Goal: Task Accomplishment & Management: Use online tool/utility

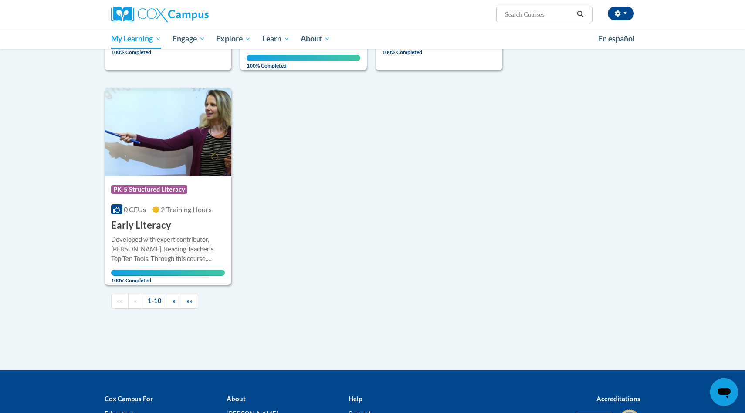
scroll to position [790, 0]
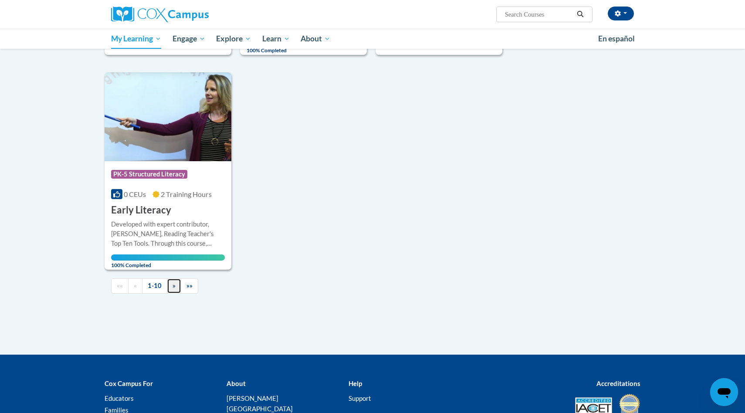
click at [175, 289] on span "»" at bounding box center [173, 285] width 3 height 7
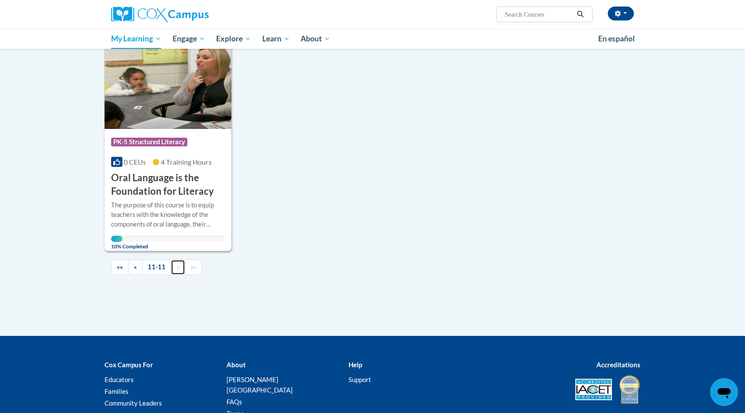
scroll to position [88, 0]
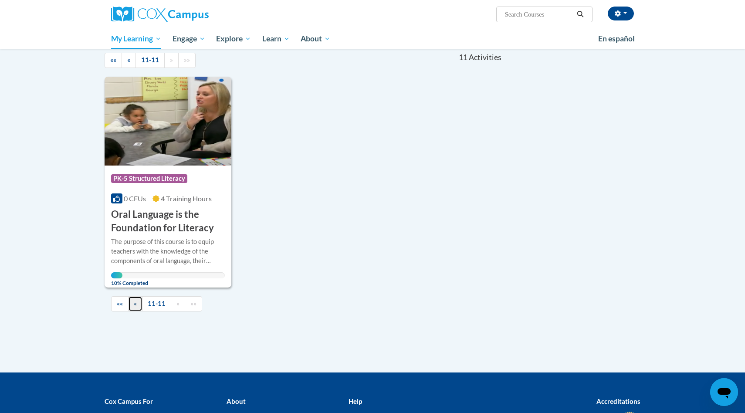
click at [135, 307] on span "«" at bounding box center [135, 303] width 3 height 7
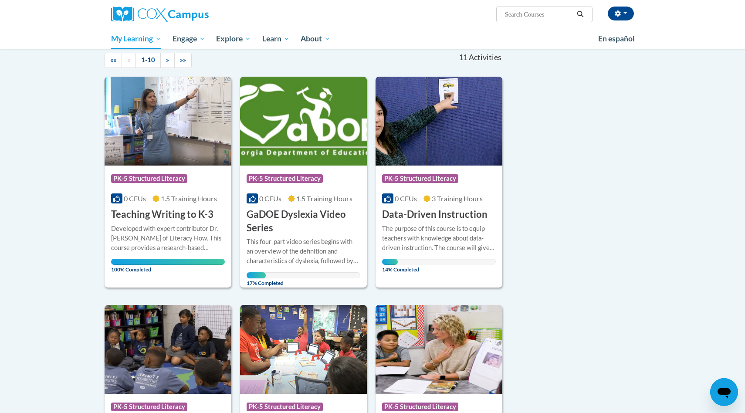
click at [163, 68] on div "«« « 1-10 » »»" at bounding box center [184, 60] width 172 height 33
click at [164, 63] on link "»" at bounding box center [167, 60] width 14 height 15
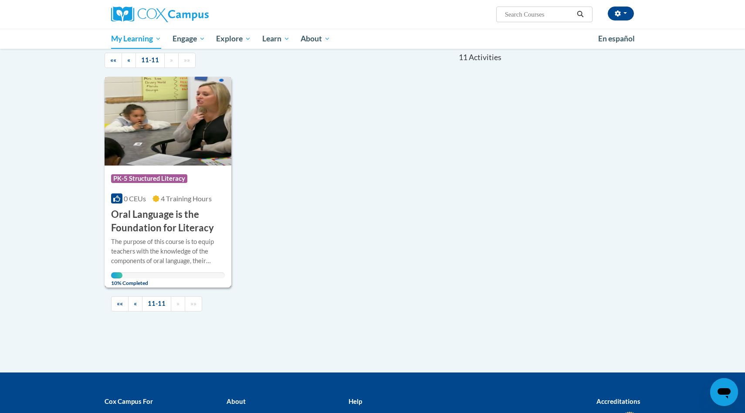
click at [195, 201] on span "4 Training Hours" at bounding box center [186, 198] width 51 height 8
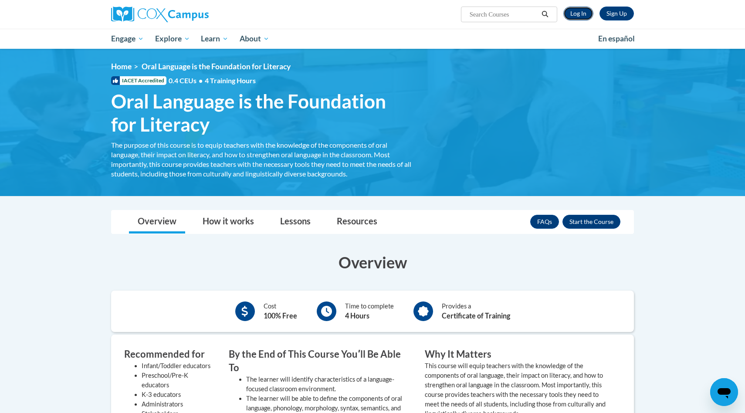
click at [574, 13] on link "Log In" at bounding box center [578, 14] width 30 height 14
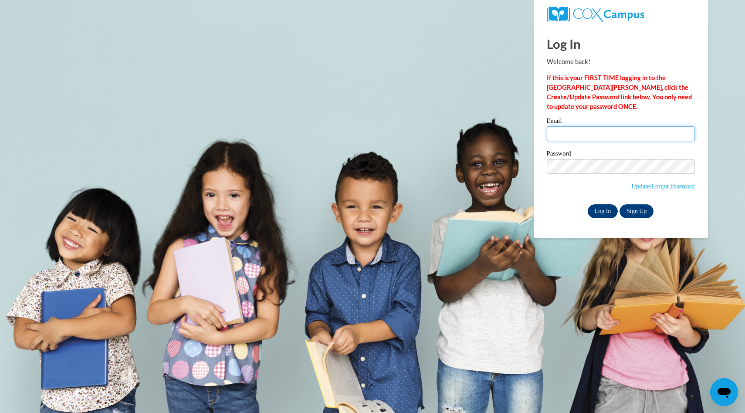
type input "mknoll@foxbay.org"
click at [598, 209] on input "Log In" at bounding box center [602, 211] width 30 height 14
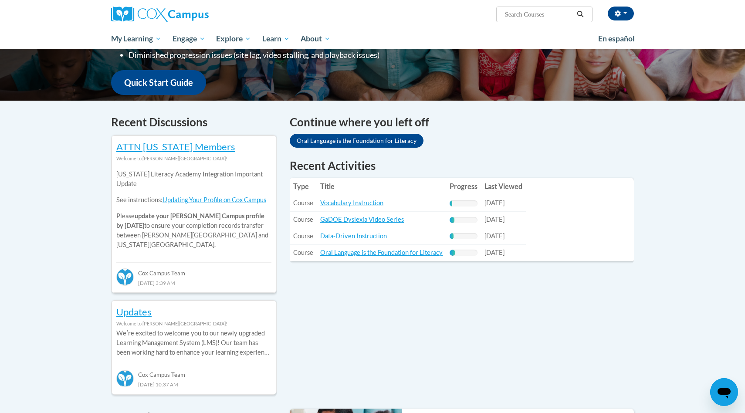
scroll to position [226, 0]
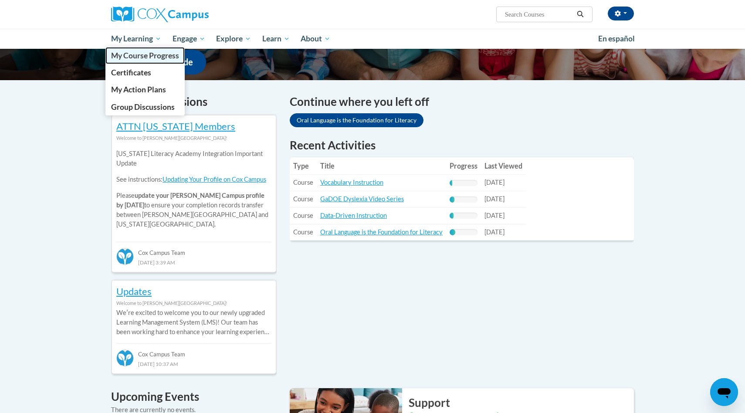
click at [159, 51] on span "My Course Progress" at bounding box center [145, 55] width 68 height 9
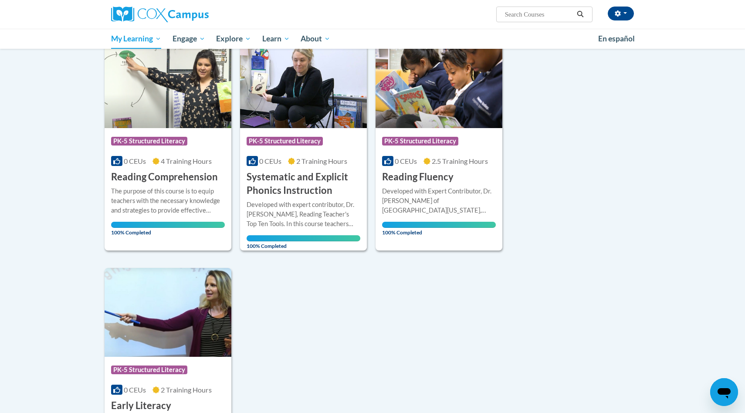
scroll to position [754, 0]
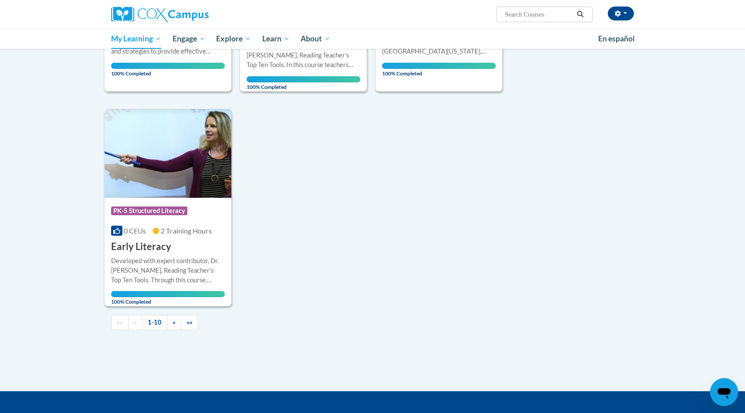
click at [172, 330] on div "«« « 1-10 » »»" at bounding box center [303, 322] width 398 height 33
click at [172, 320] on span "»" at bounding box center [173, 321] width 3 height 7
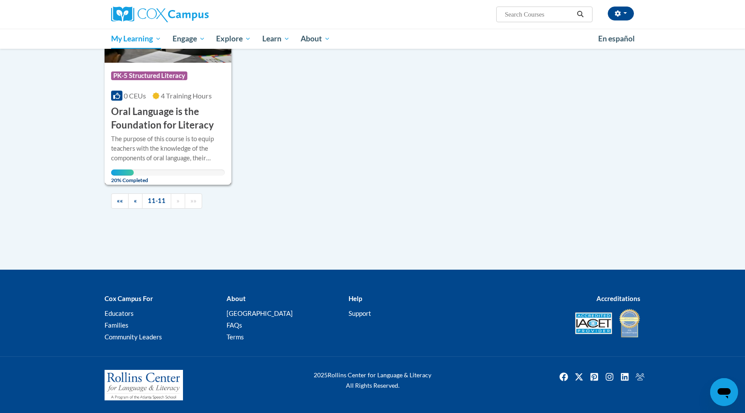
click at [154, 141] on div "The purpose of this course is to equip teachers with the knowledge of the compo…" at bounding box center [168, 148] width 114 height 29
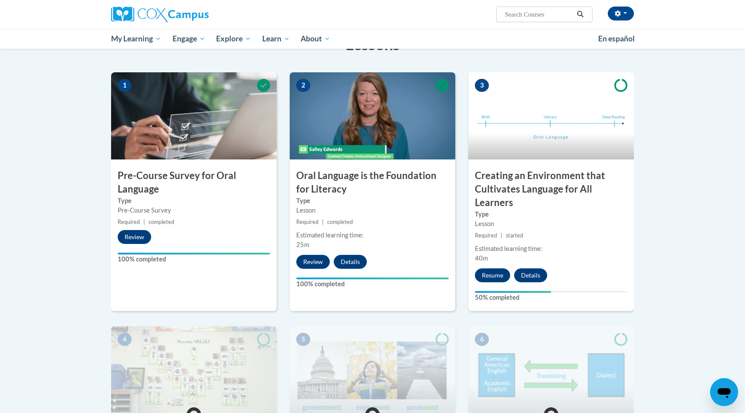
scroll to position [169, 0]
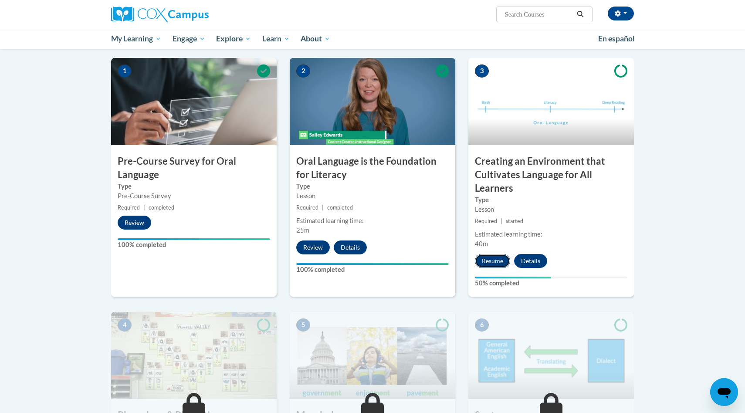
click at [485, 263] on button "Resume" at bounding box center [492, 261] width 35 height 14
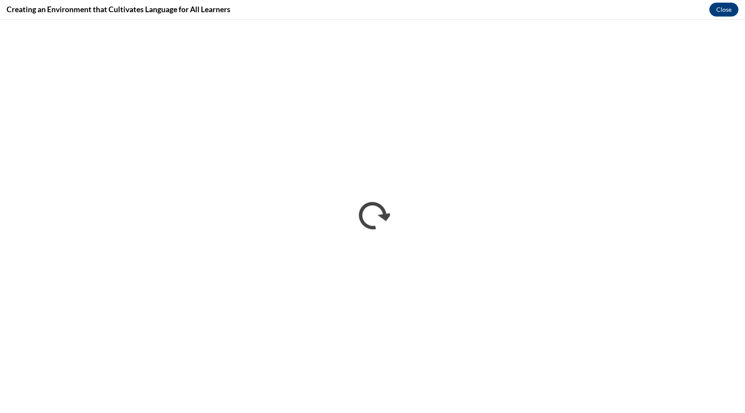
scroll to position [0, 0]
